Goal: Use online tool/utility: Utilize a website feature to perform a specific function

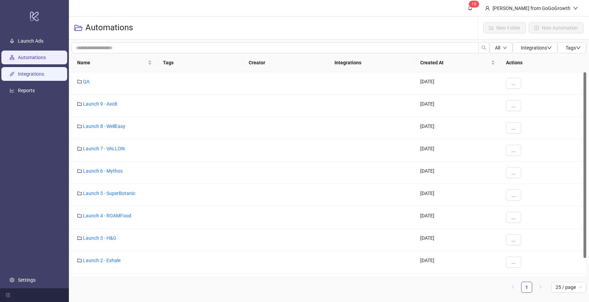
click at [33, 76] on link "Integrations" at bounding box center [31, 74] width 26 height 6
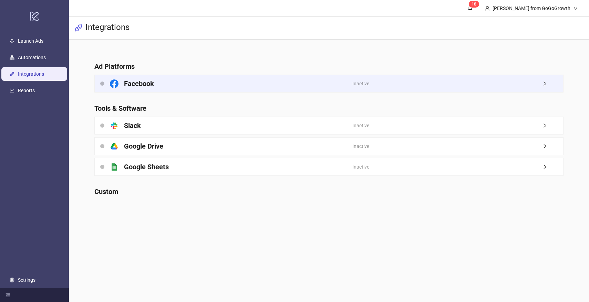
click at [168, 81] on div "Facebook" at bounding box center [224, 83] width 258 height 17
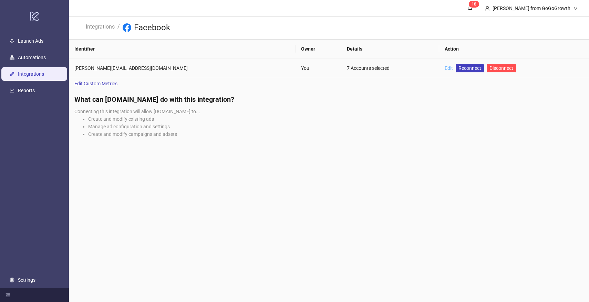
click at [445, 67] on link "Edit" at bounding box center [449, 68] width 8 height 6
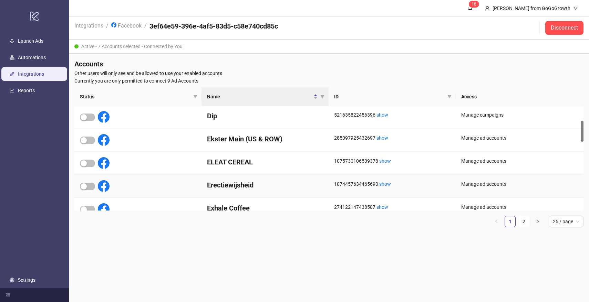
scroll to position [80, 0]
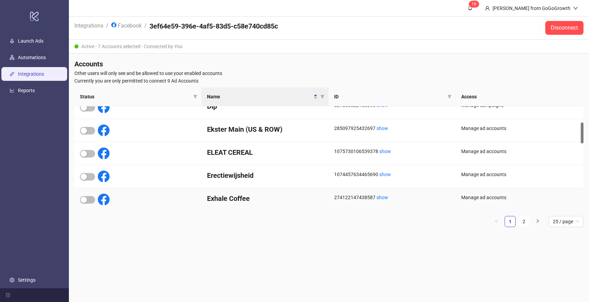
click at [87, 204] on div at bounding box center [95, 200] width 30 height 12
click at [90, 196] on span "button" at bounding box center [87, 200] width 15 height 8
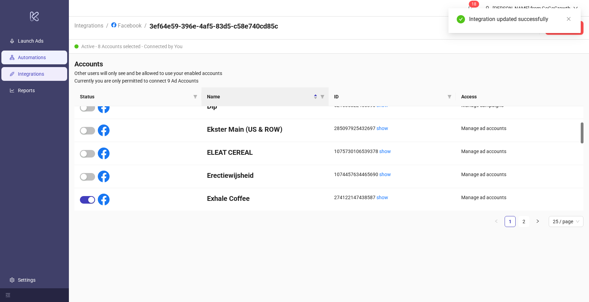
click at [31, 55] on link "Automations" at bounding box center [32, 58] width 28 height 6
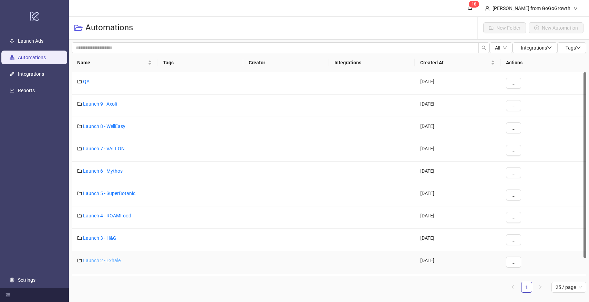
click at [105, 260] on link "Launch 2 - Exhale" at bounding box center [102, 261] width 38 height 6
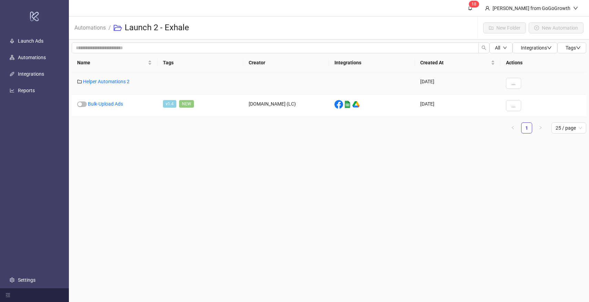
click at [111, 74] on div "Helper Automations 2" at bounding box center [115, 83] width 86 height 22
click at [111, 79] on link "Helper Automations 2" at bounding box center [106, 82] width 47 height 6
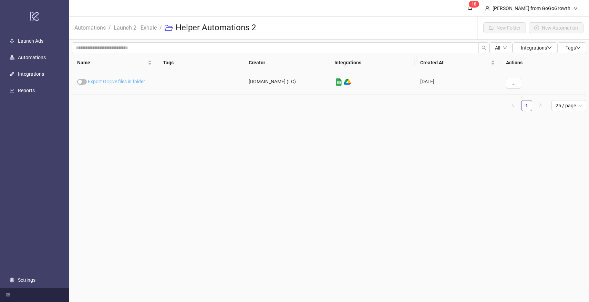
click at [123, 81] on link "Export GDrive files in folder" at bounding box center [116, 82] width 57 height 6
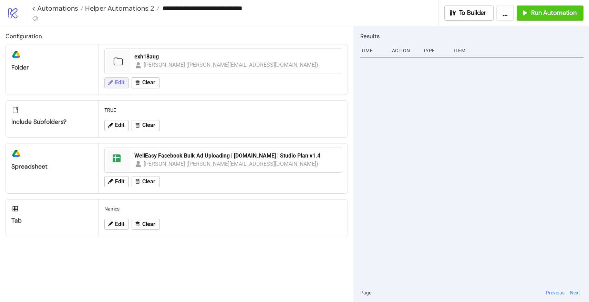
click at [122, 80] on span "Edit" at bounding box center [119, 83] width 9 height 6
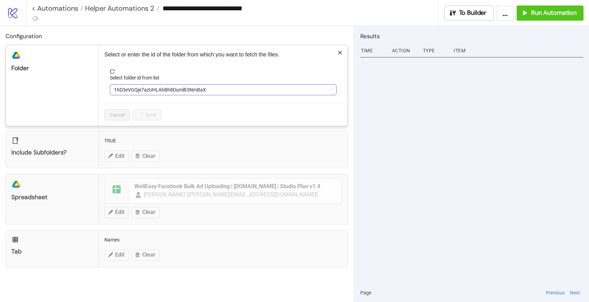
click at [142, 91] on span "1hD3eVGQje7azUHLAhBh8Dumllt3NmBaX" at bounding box center [223, 90] width 218 height 10
click at [153, 90] on span "exh18aug" at bounding box center [223, 90] width 218 height 10
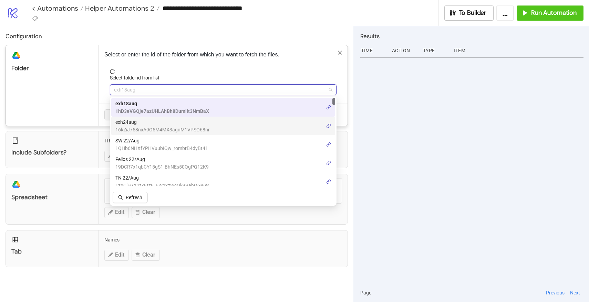
click at [140, 123] on span "exh24aug" at bounding box center [162, 123] width 94 height 8
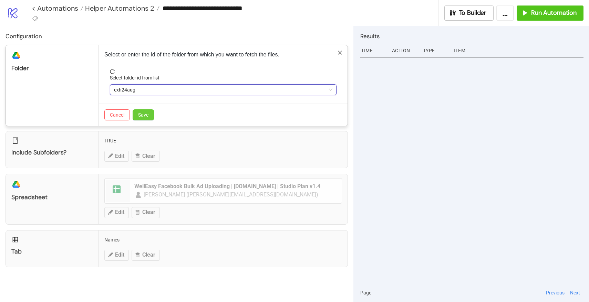
click at [146, 114] on span "Save" at bounding box center [143, 115] width 10 height 6
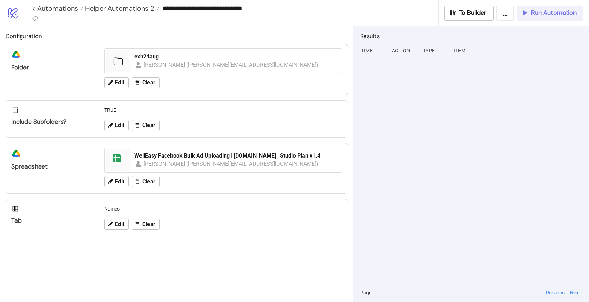
click at [547, 18] on button "Run Automation" at bounding box center [550, 13] width 67 height 15
click at [137, 9] on span "Helper Automations 2" at bounding box center [118, 8] width 71 height 9
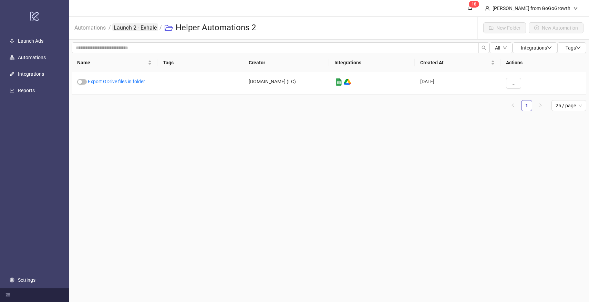
click at [146, 30] on link "Launch 2 - Exhale" at bounding box center [135, 27] width 46 height 8
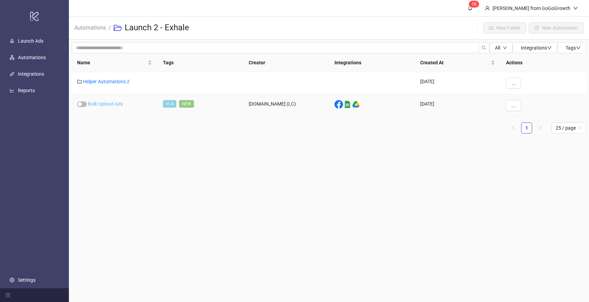
click at [112, 104] on link "Bulk-Upload Ads" at bounding box center [105, 104] width 35 height 6
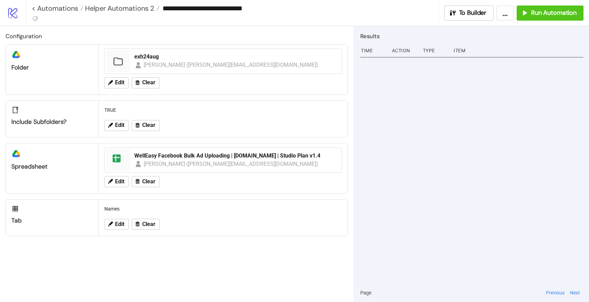
type input "**********"
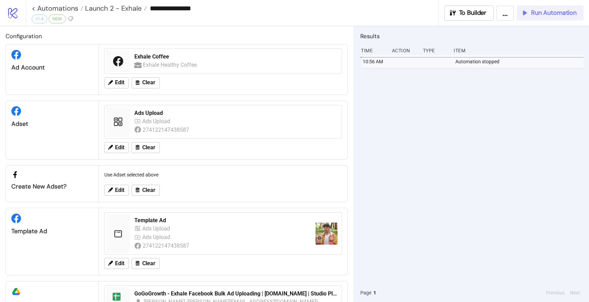
click at [542, 17] on button "Run Automation" at bounding box center [550, 13] width 67 height 15
